Goal: Information Seeking & Learning: Stay updated

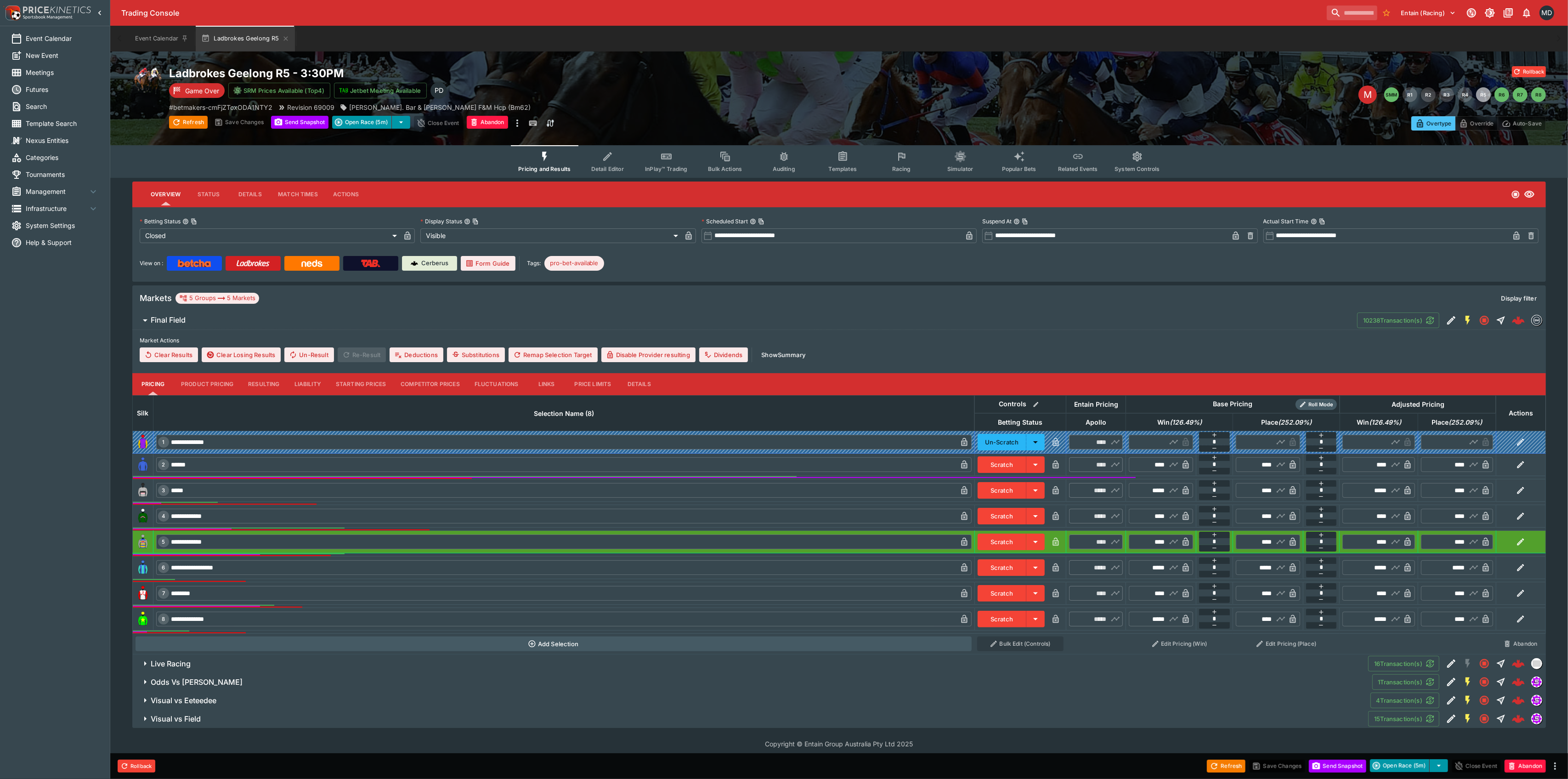
click at [434, 384] on button "Competitor Prices" at bounding box center [430, 385] width 74 height 22
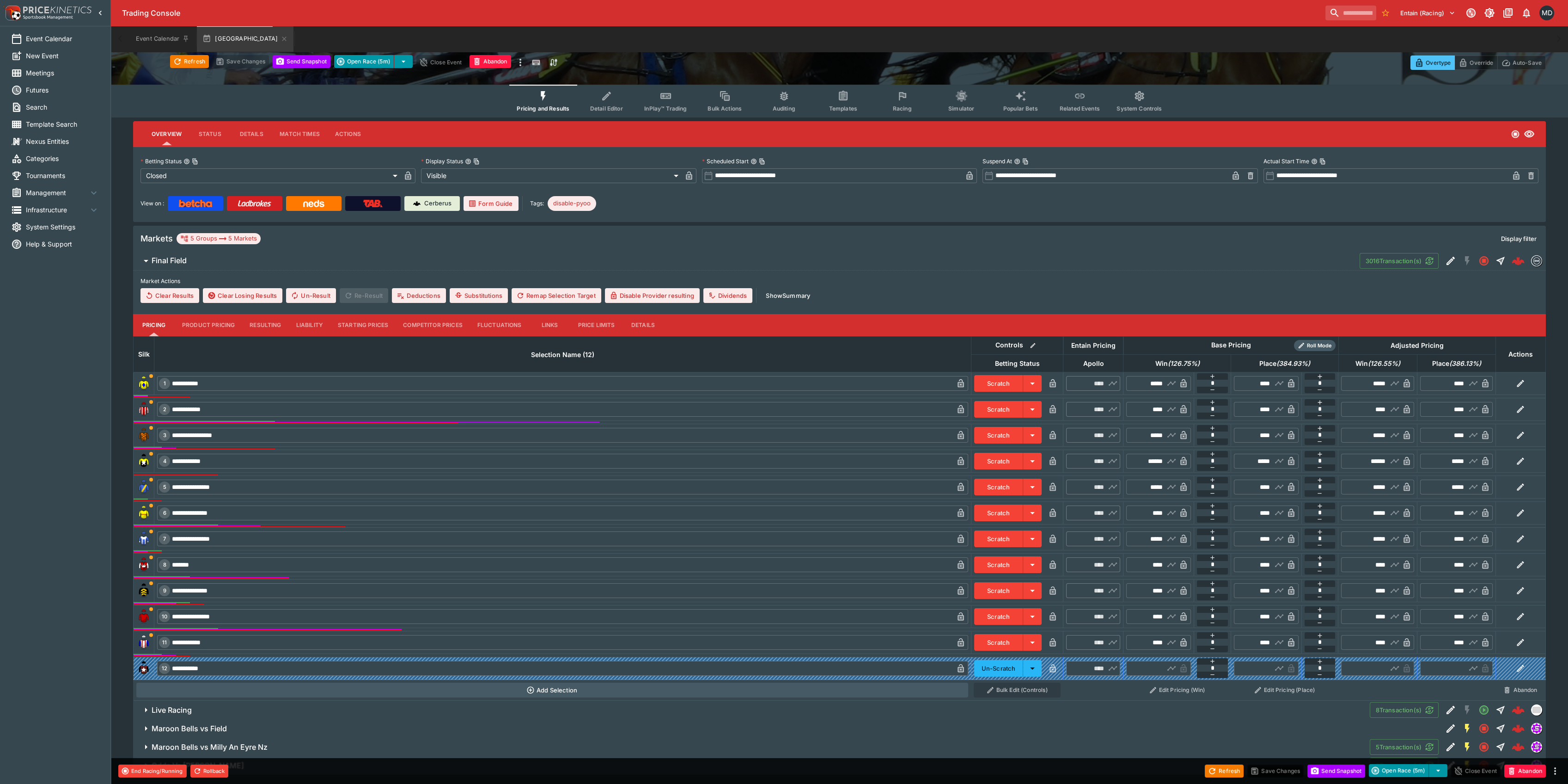
scroll to position [82, 0]
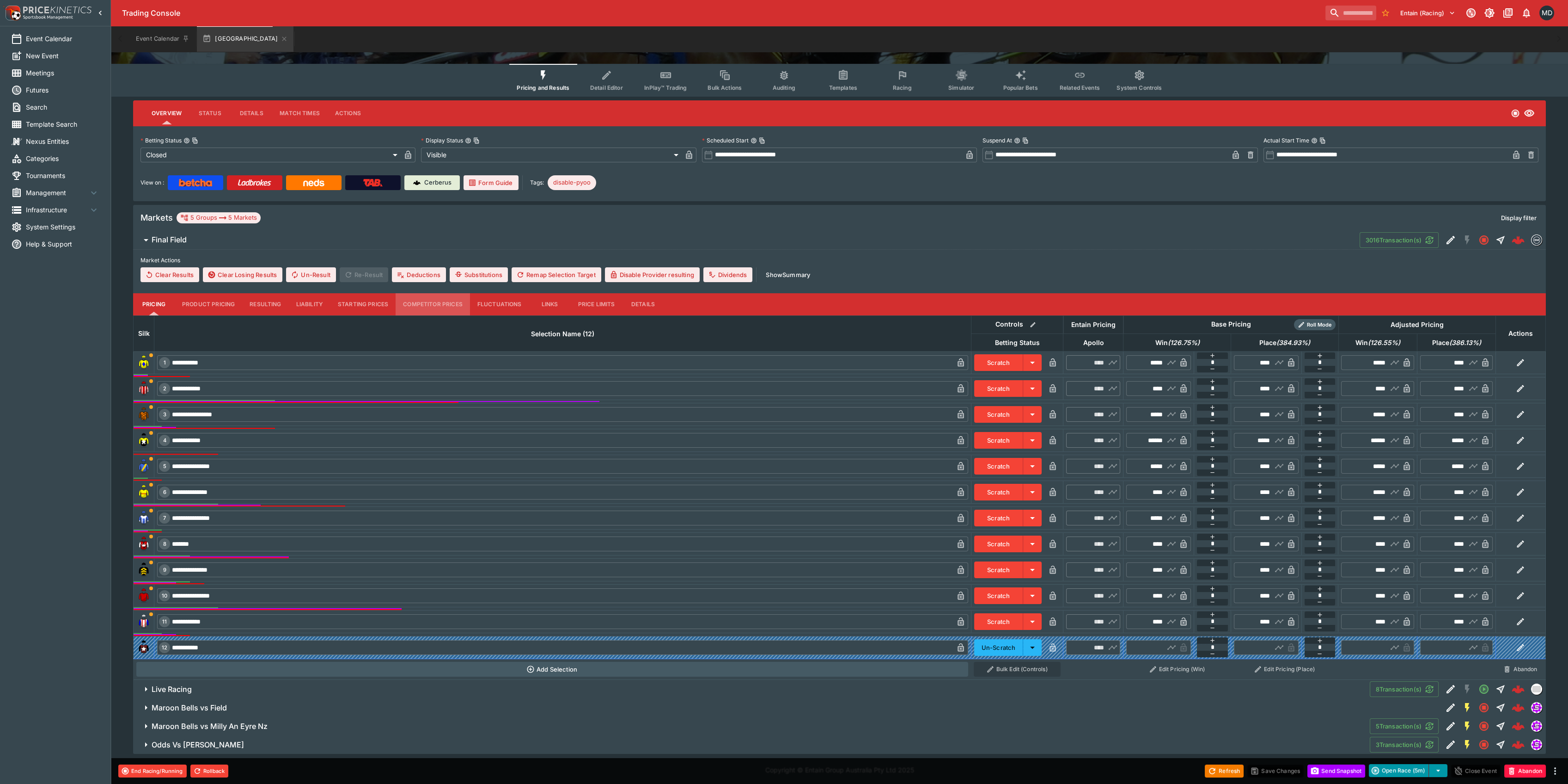
click at [421, 305] on button "Competitor Prices" at bounding box center [433, 305] width 75 height 23
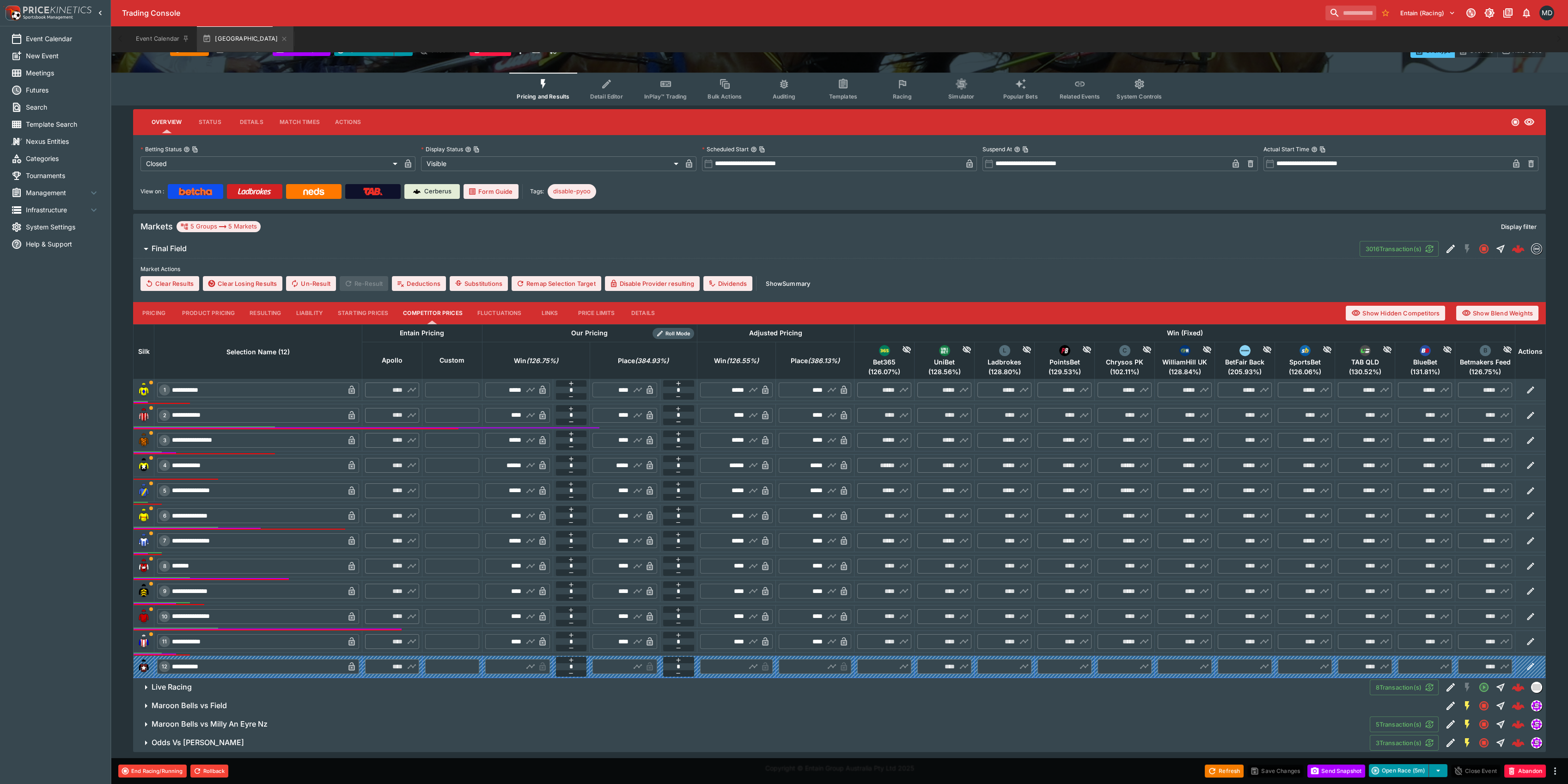
scroll to position [71, 0]
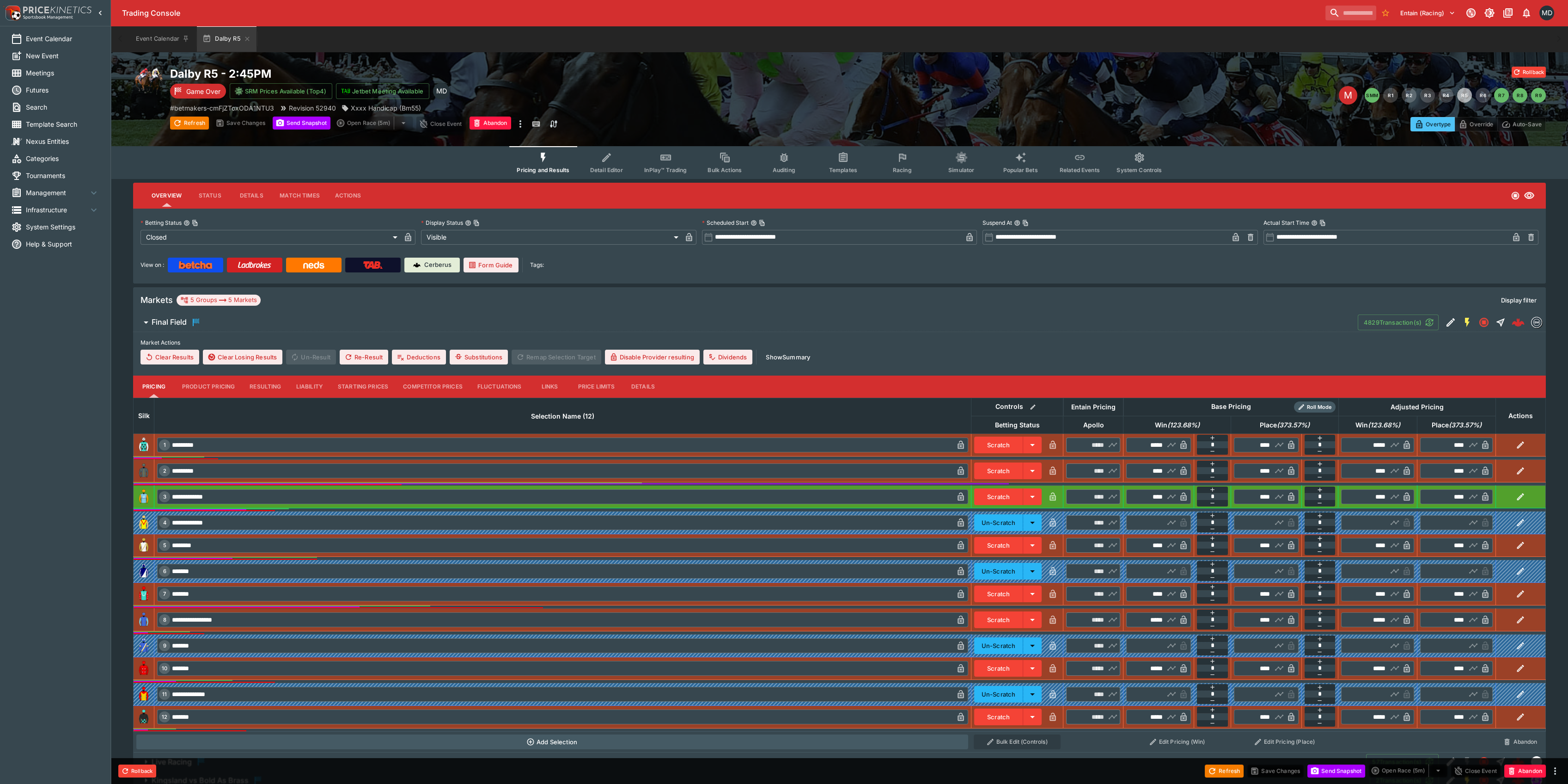
click at [440, 385] on button "Competitor Prices" at bounding box center [433, 387] width 75 height 23
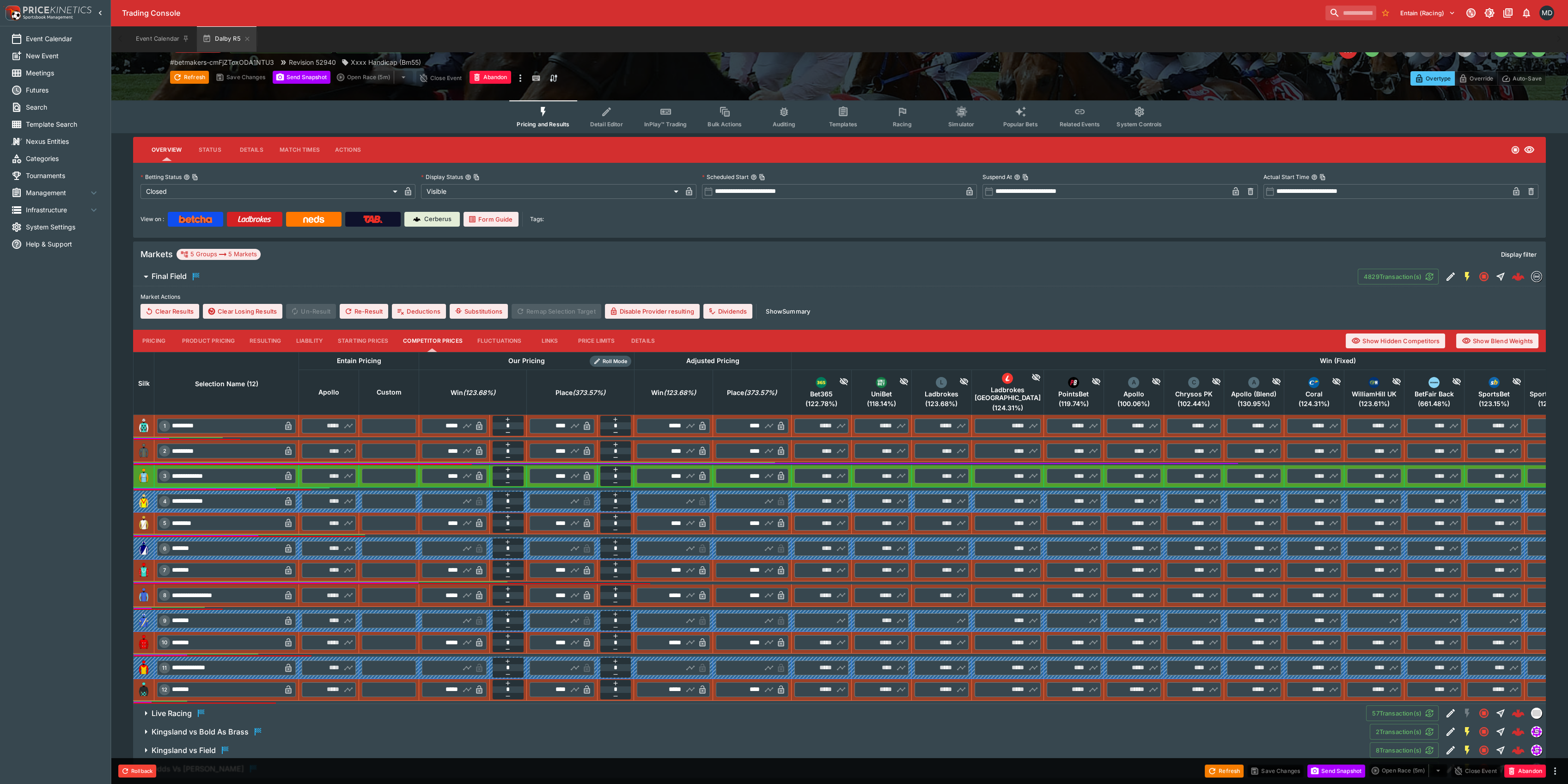
scroll to position [62, 0]
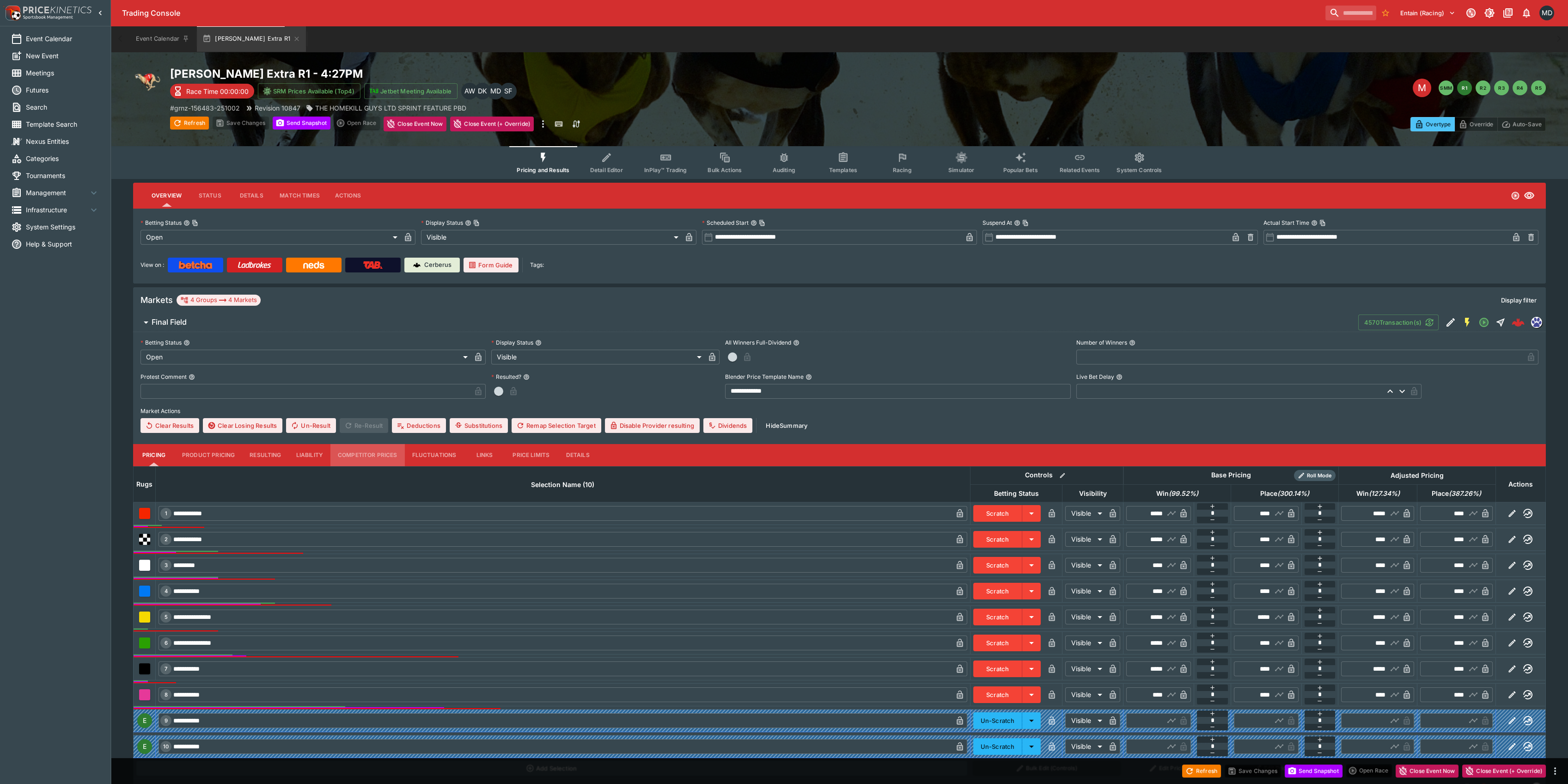
click at [381, 453] on button "Competitor Prices" at bounding box center [368, 455] width 75 height 23
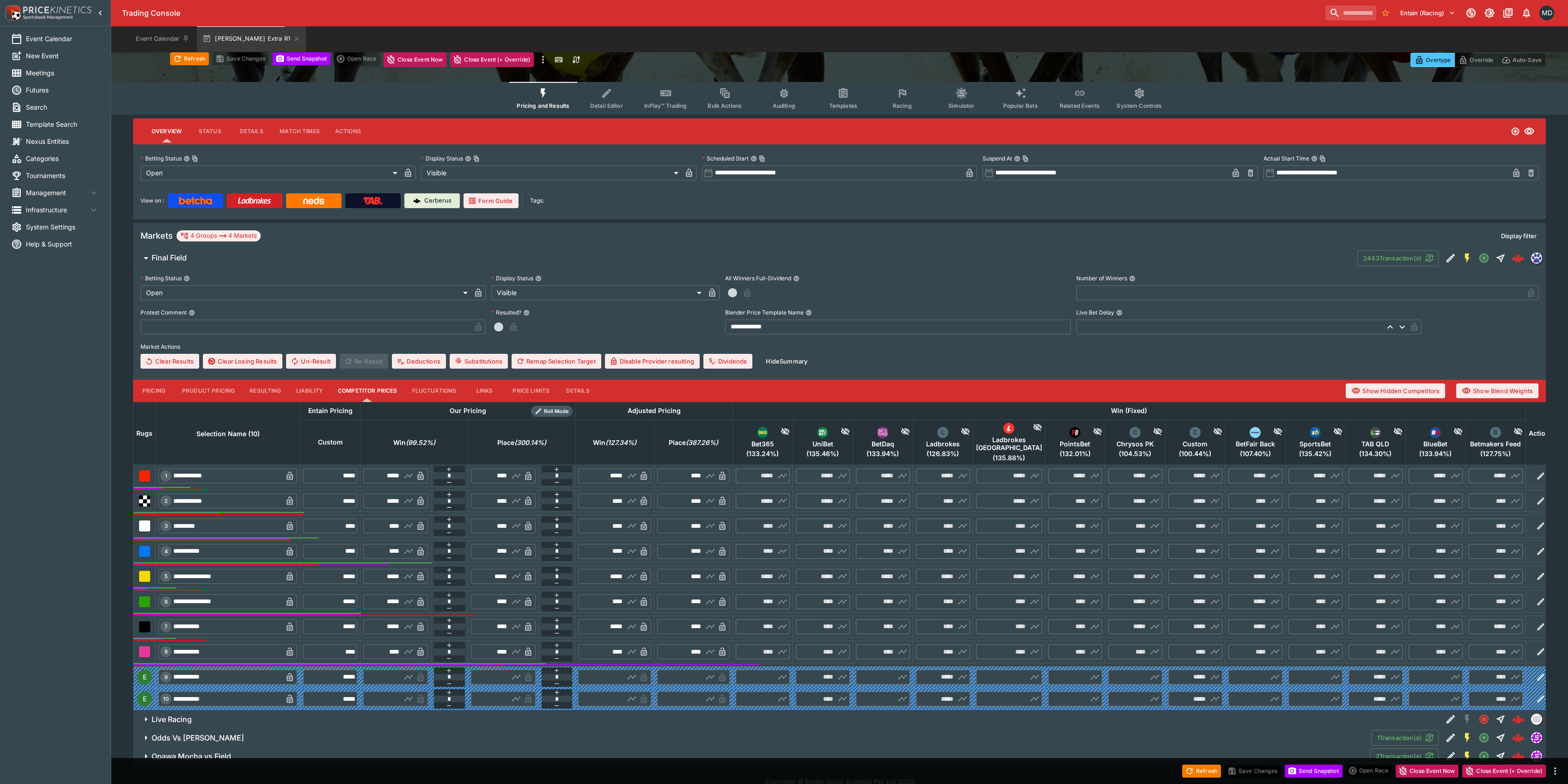
scroll to position [71, 0]
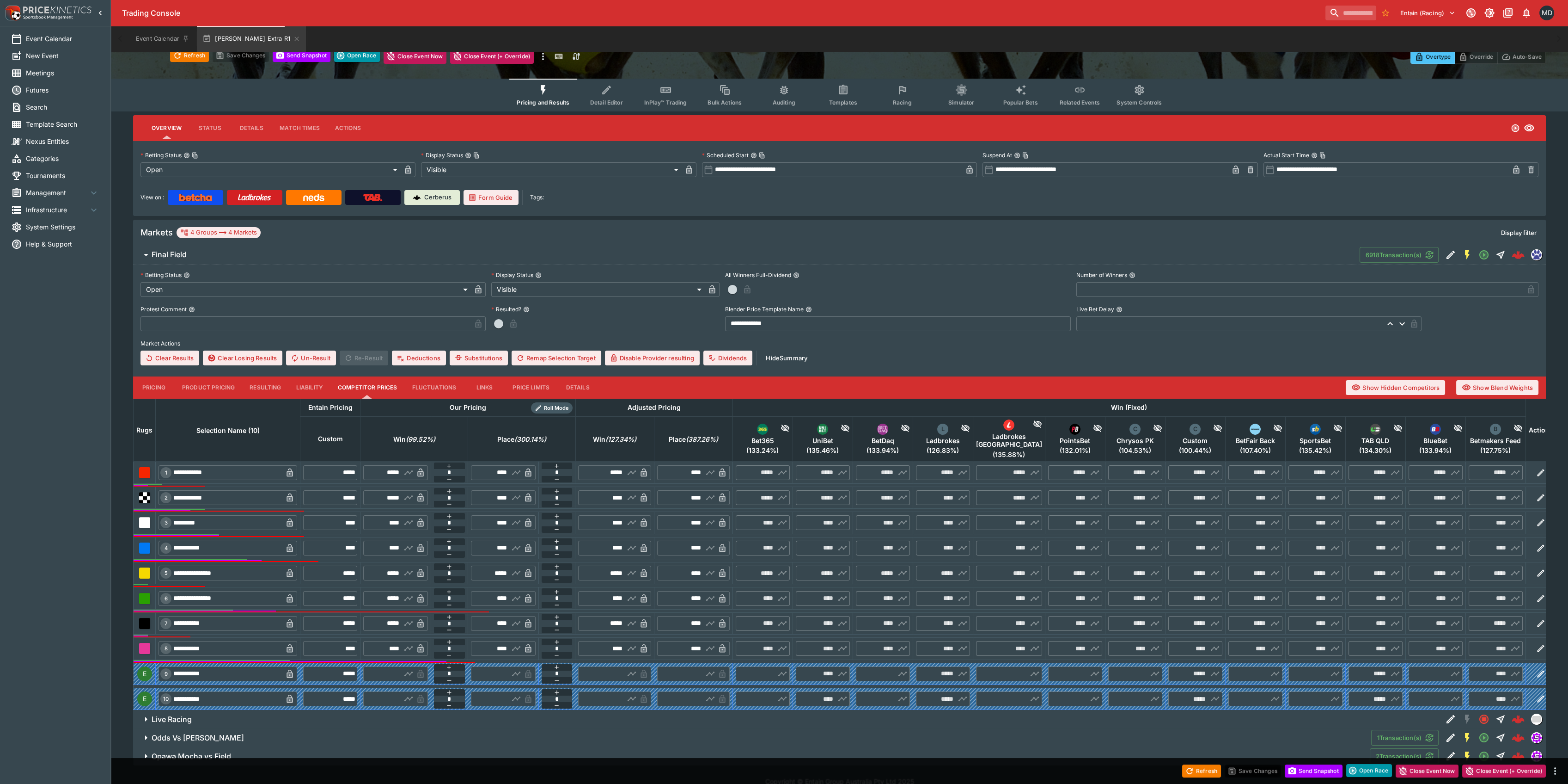
click at [1048, 343] on label "Market Actions" at bounding box center [839, 344] width 1398 height 14
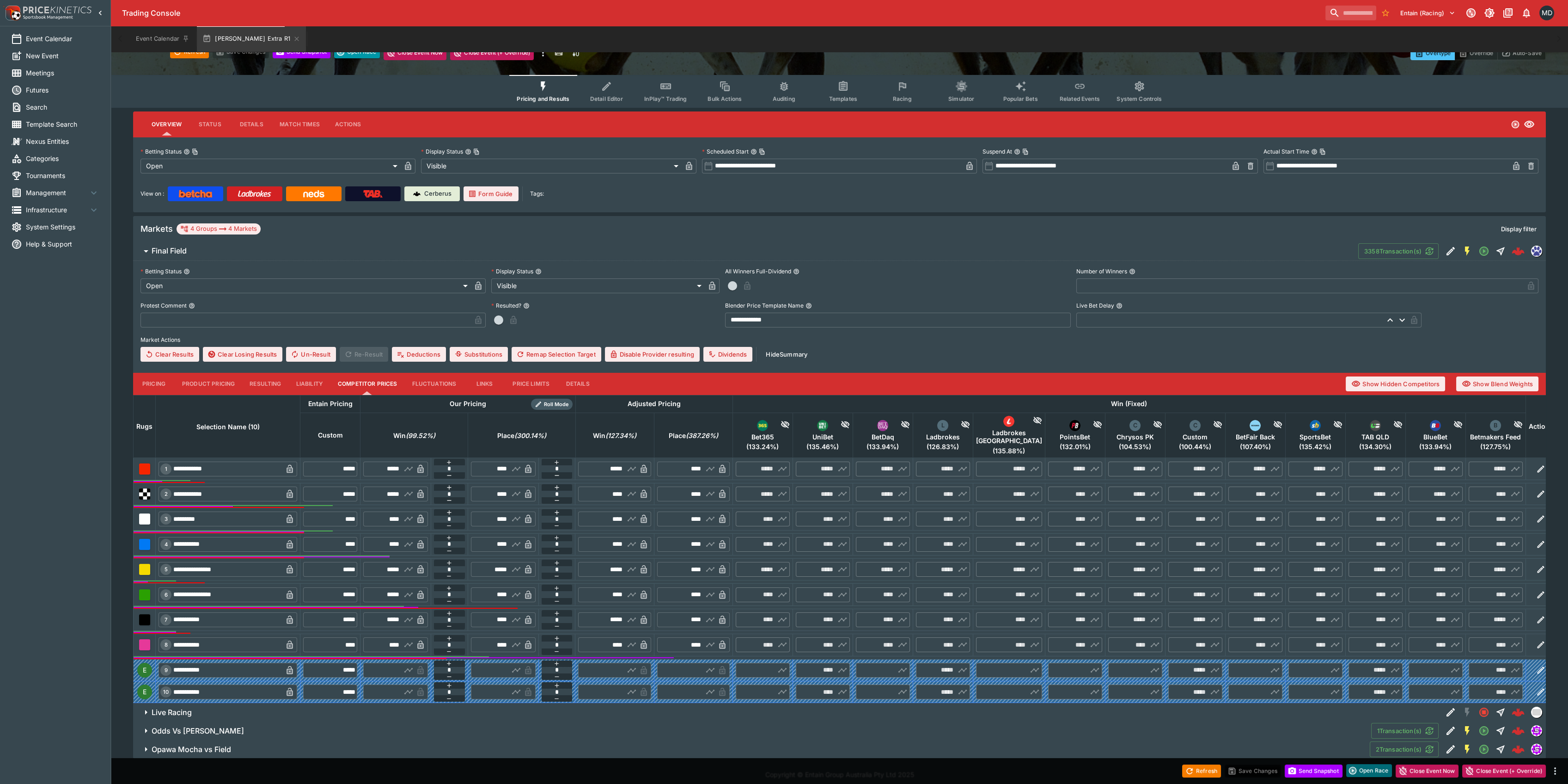
scroll to position [68, 0]
